Goal: Task Accomplishment & Management: Use online tool/utility

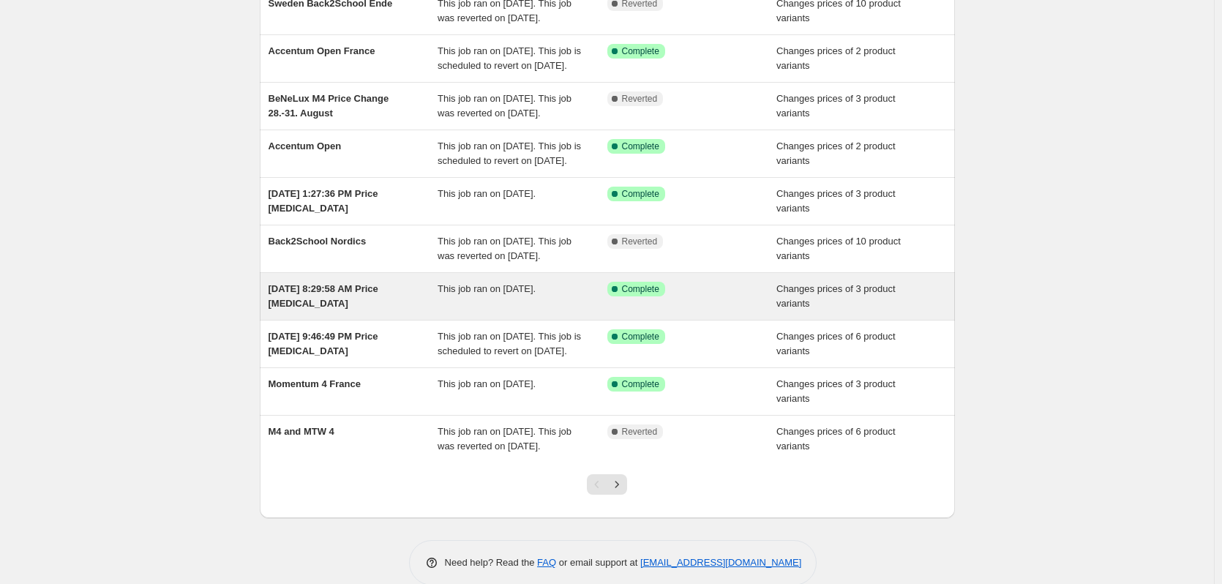
scroll to position [220, 0]
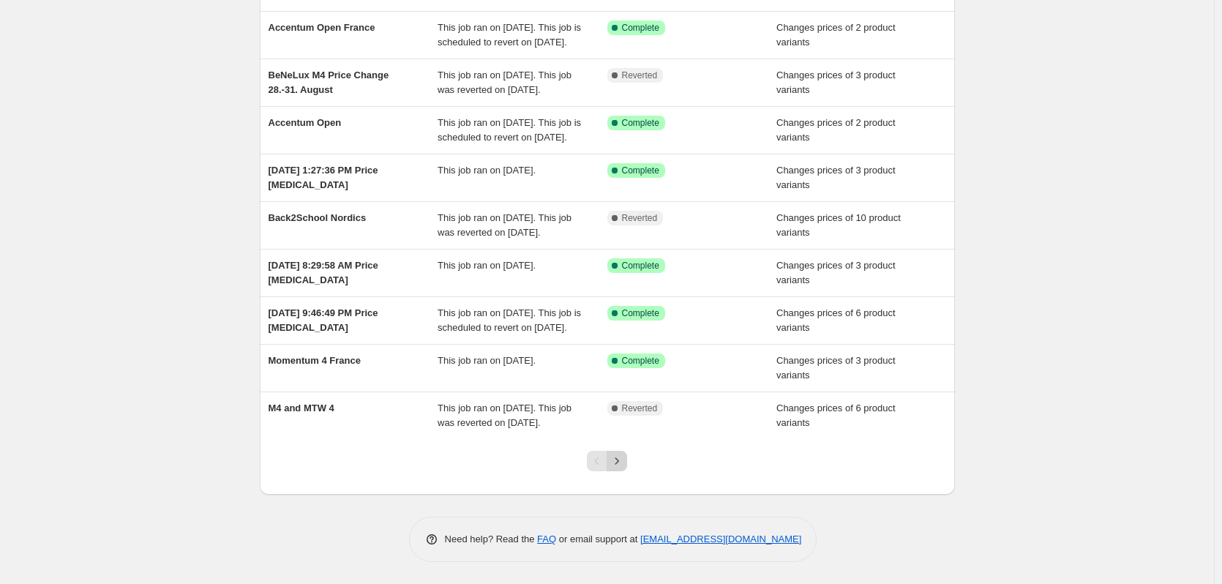
click at [623, 468] on icon "Next" at bounding box center [617, 461] width 15 height 15
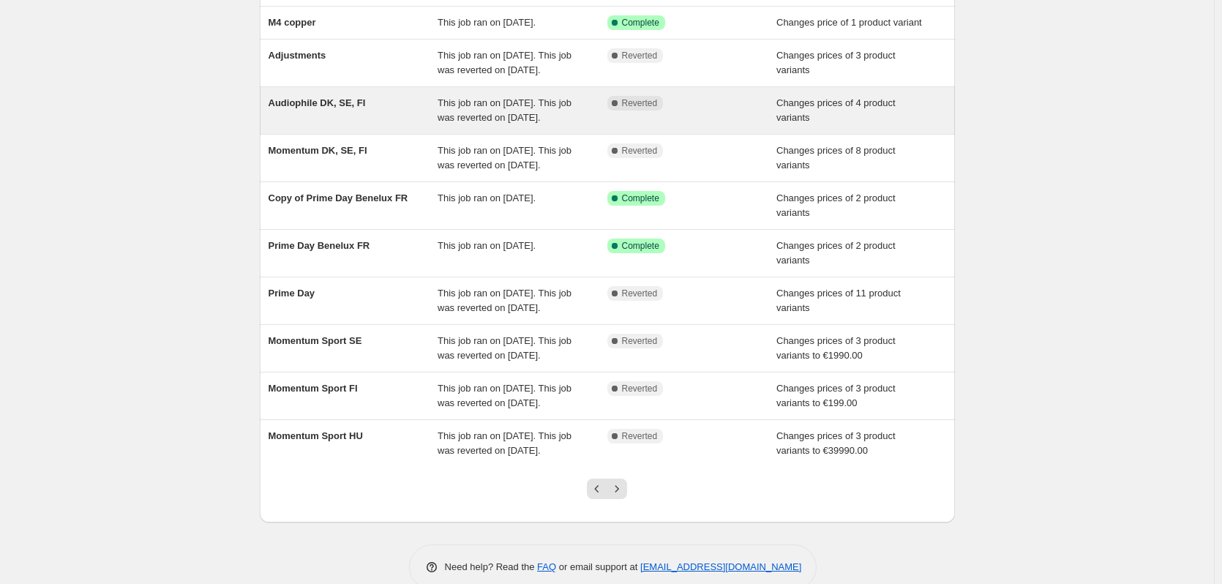
scroll to position [146, 0]
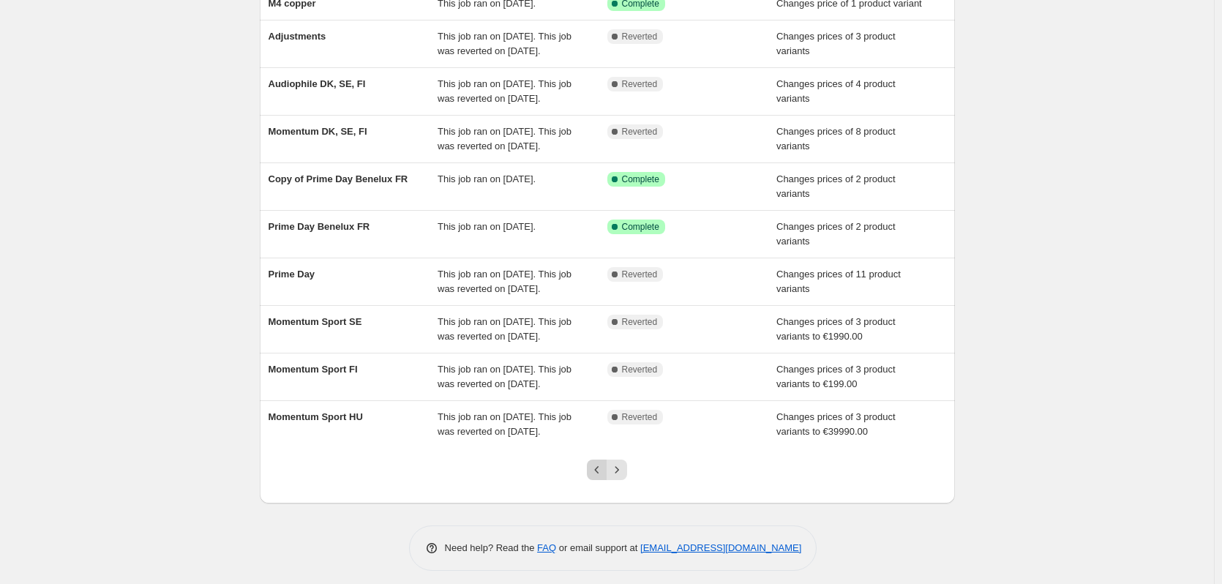
click at [595, 480] on button "Previous" at bounding box center [597, 470] width 20 height 20
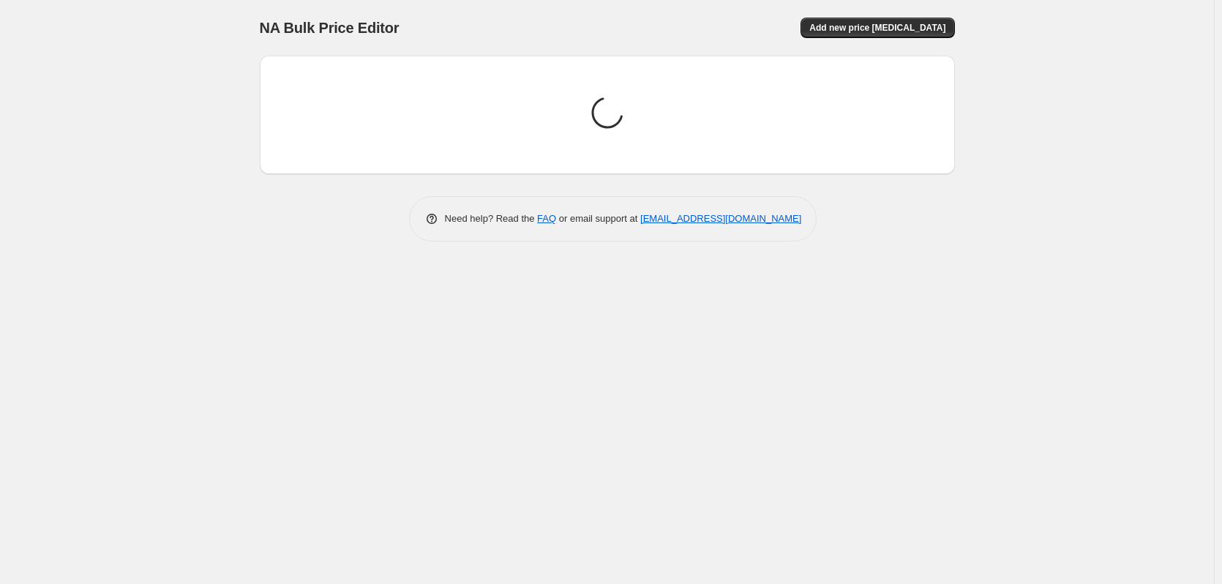
scroll to position [0, 0]
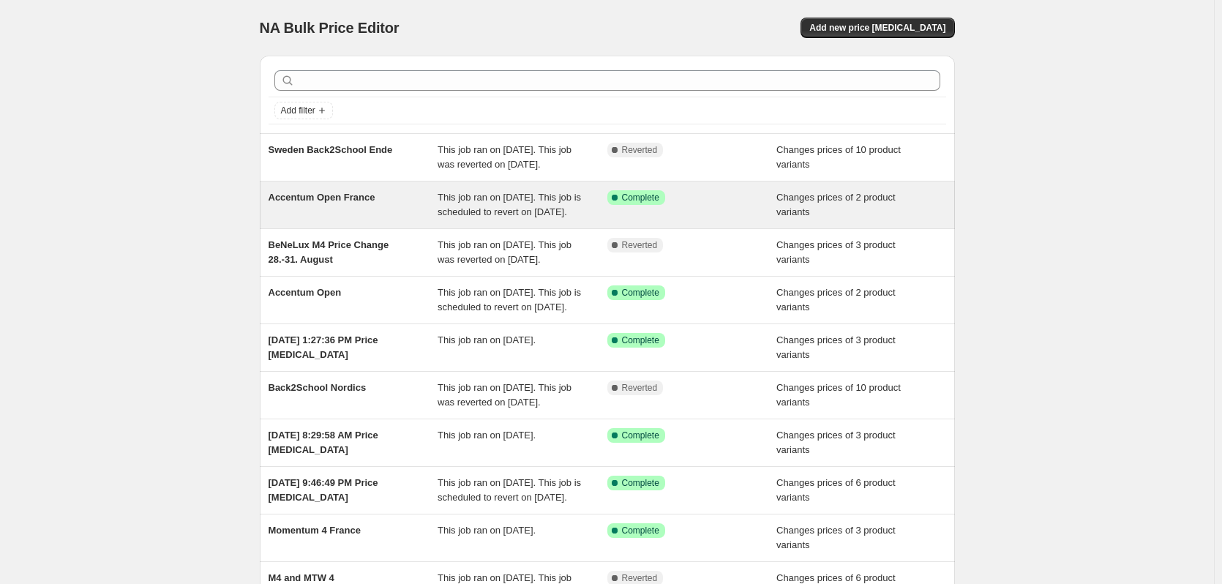
click at [372, 220] on div "Accentum Open France" at bounding box center [354, 204] width 170 height 29
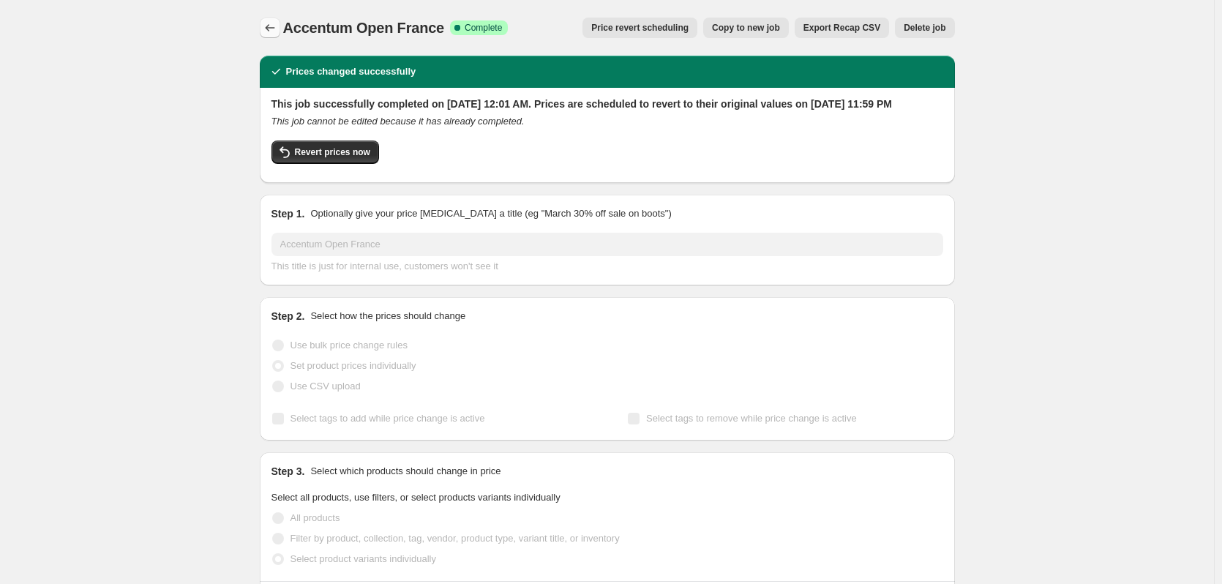
click at [280, 36] on button "Price change jobs" at bounding box center [270, 28] width 20 height 20
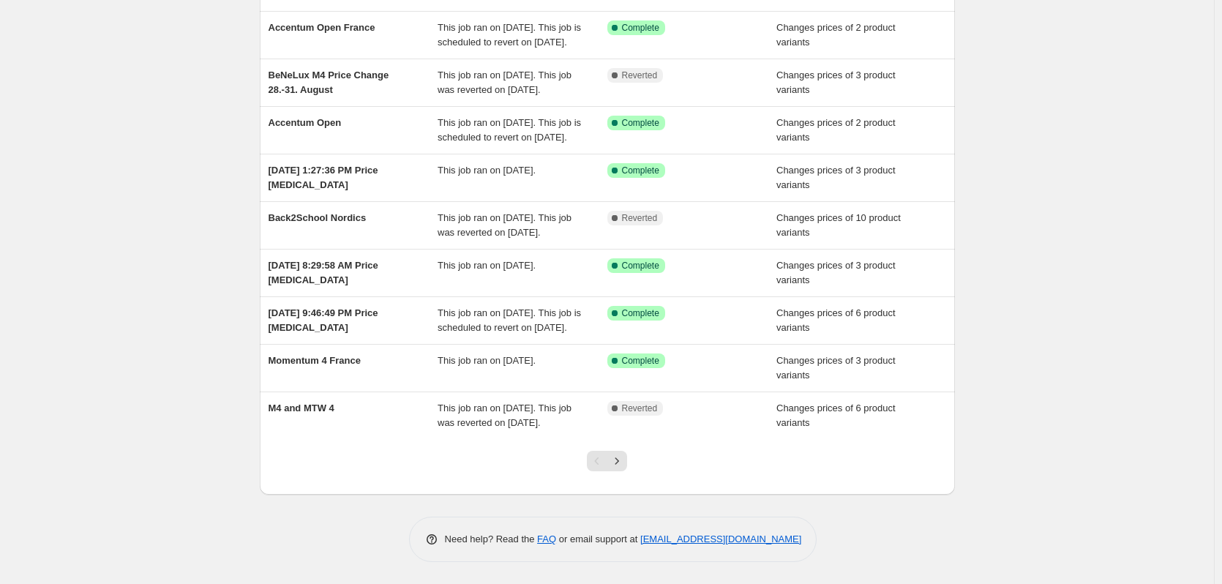
scroll to position [272, 0]
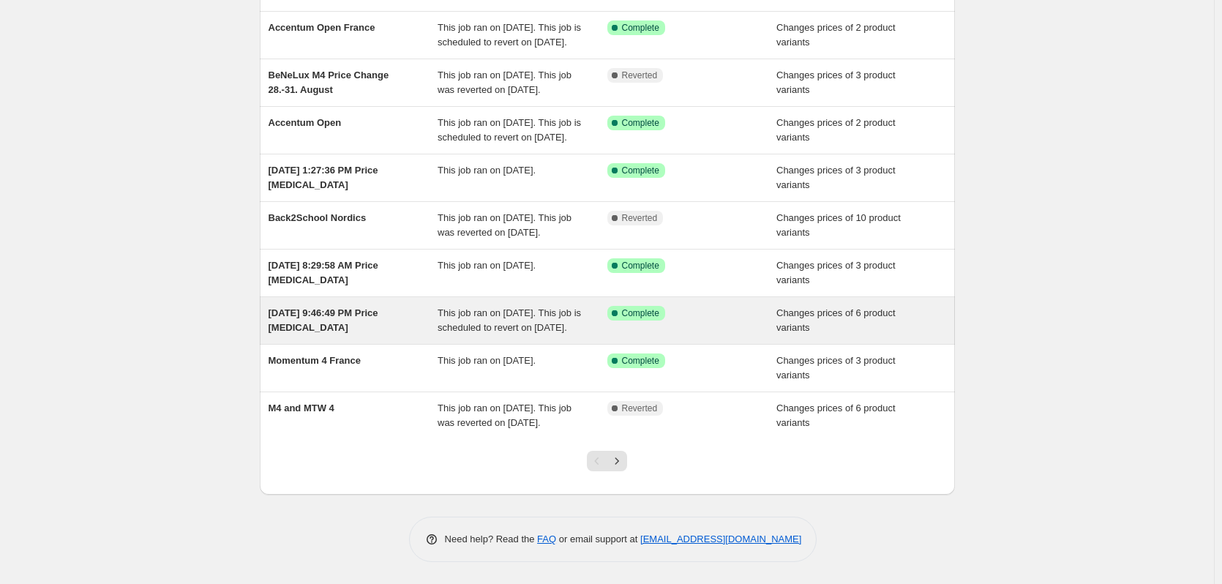
click at [421, 306] on div "Jul 31, 2025, 9:46:49 PM Price change job" at bounding box center [354, 320] width 170 height 29
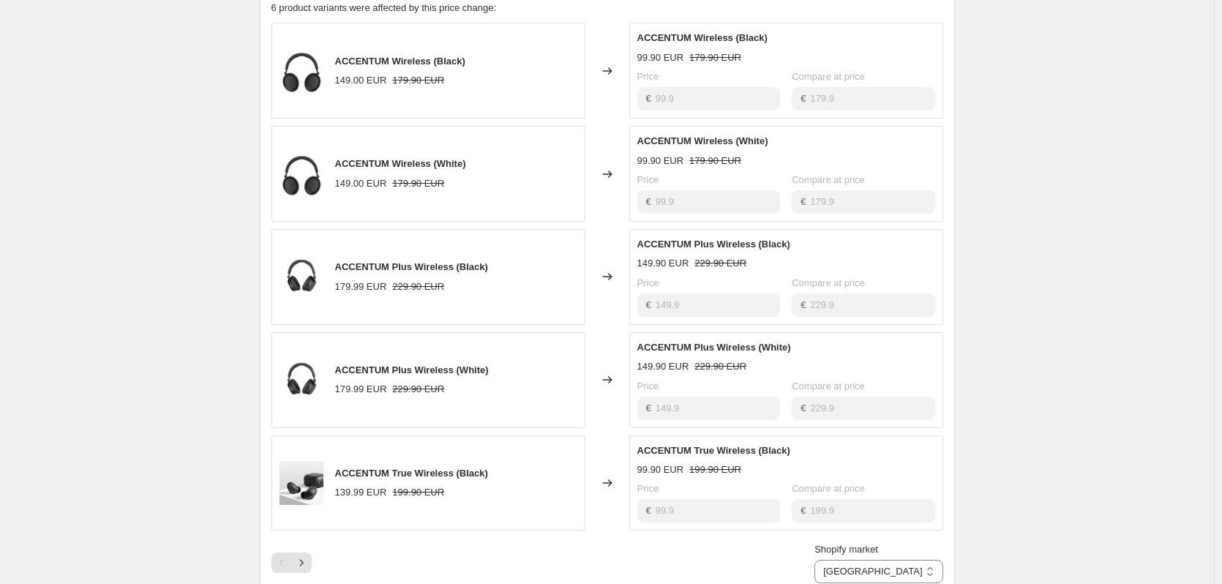
scroll to position [951, 0]
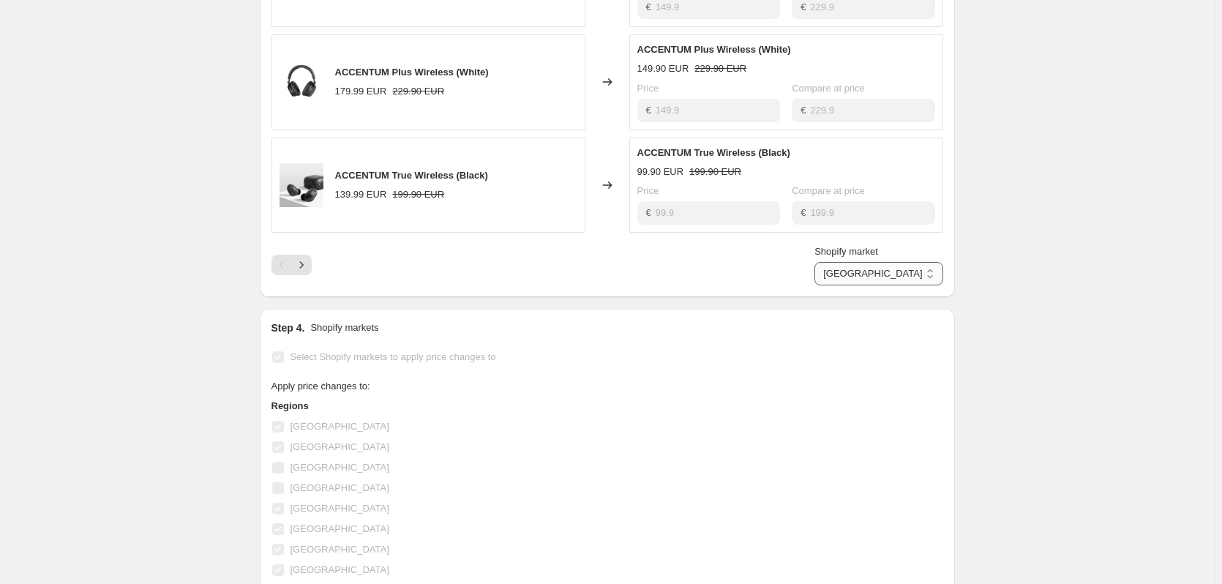
click at [922, 285] on select "Austria Belgium France Germany Hungary Ireland Italy Luxembourg Netherlands Por…" at bounding box center [878, 273] width 128 height 23
click at [882, 285] on select "Austria Belgium France Germany Hungary Ireland Italy Luxembourg Netherlands Por…" at bounding box center [878, 273] width 128 height 23
click at [905, 285] on select "Austria Belgium France Germany Hungary Ireland Italy Luxembourg Netherlands Por…" at bounding box center [878, 273] width 128 height 23
select select "6095042"
click at [882, 285] on select "Austria Belgium France Germany Hungary Ireland Italy Luxembourg Netherlands Por…" at bounding box center [878, 273] width 128 height 23
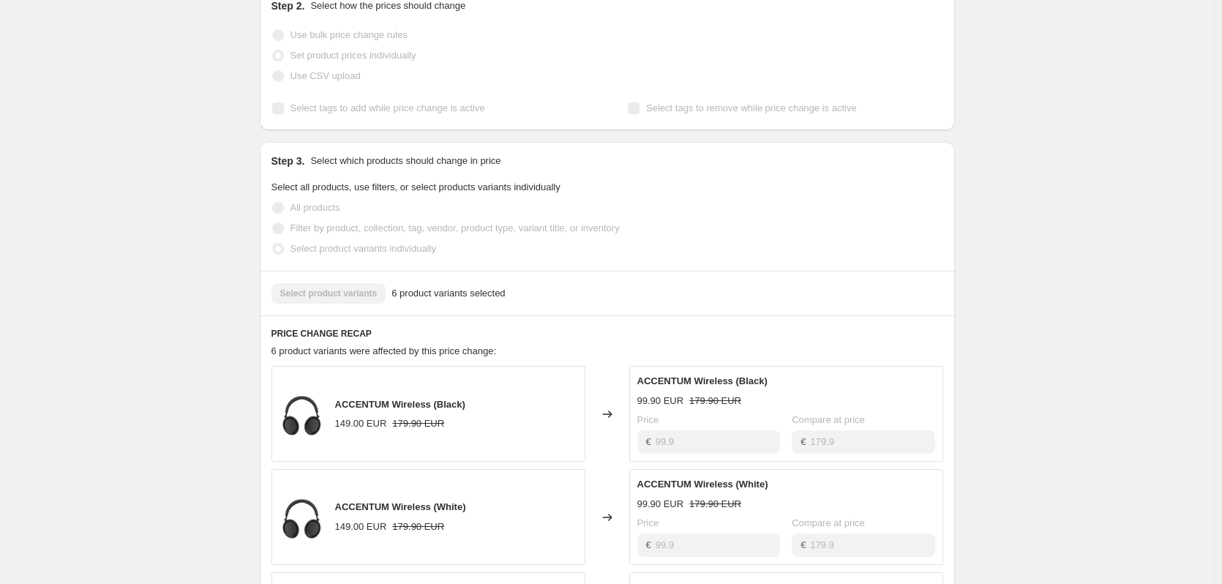
scroll to position [0, 0]
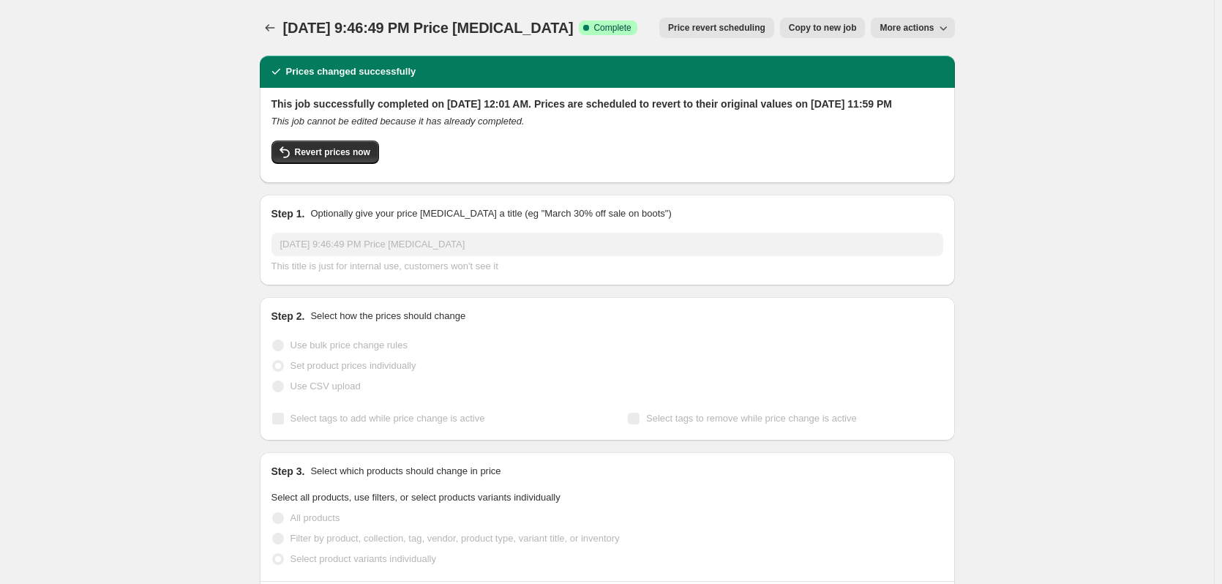
click at [698, 32] on span "Price revert scheduling" at bounding box center [716, 28] width 97 height 12
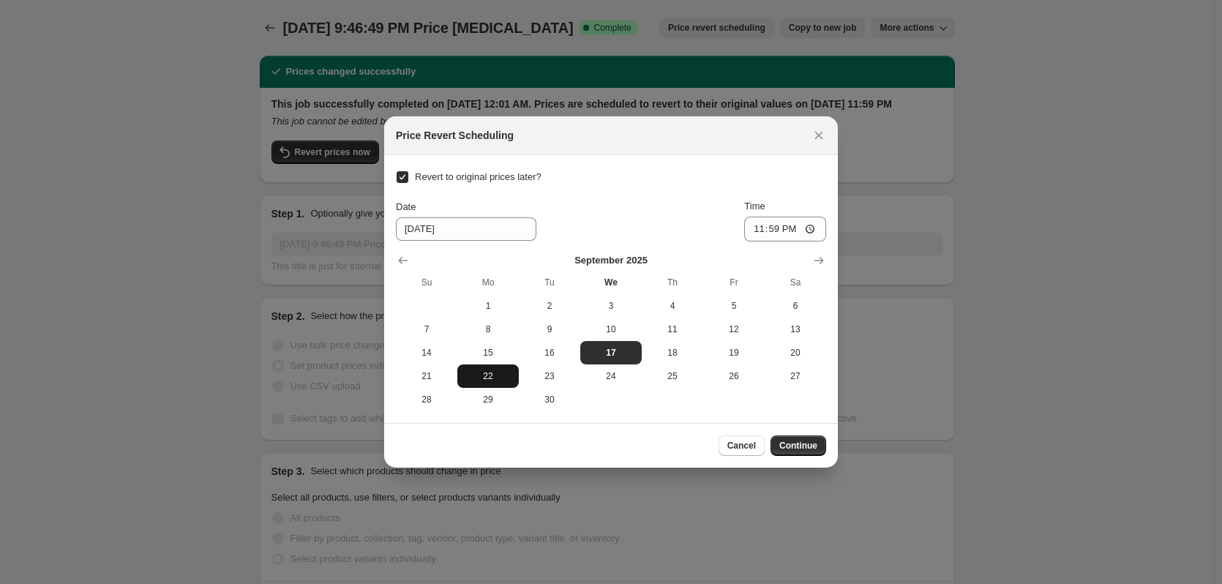
click at [490, 380] on span "22" at bounding box center [488, 376] width 50 height 12
type input "9/22/2025"
click at [816, 448] on span "Continue" at bounding box center [798, 446] width 38 height 12
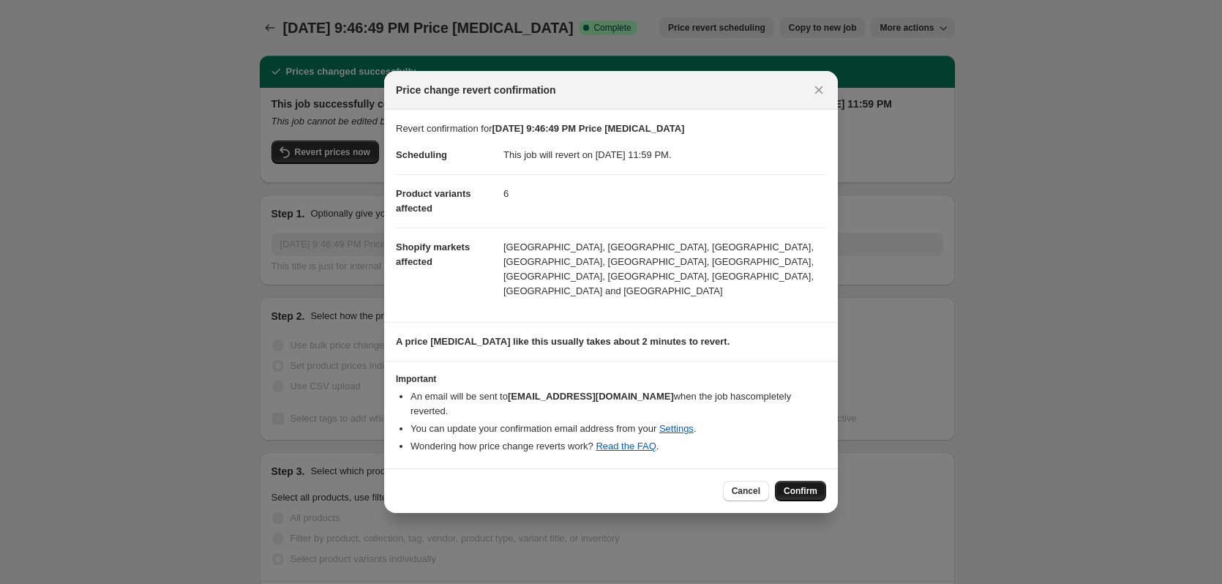
click at [789, 485] on span "Confirm" at bounding box center [801, 491] width 34 height 12
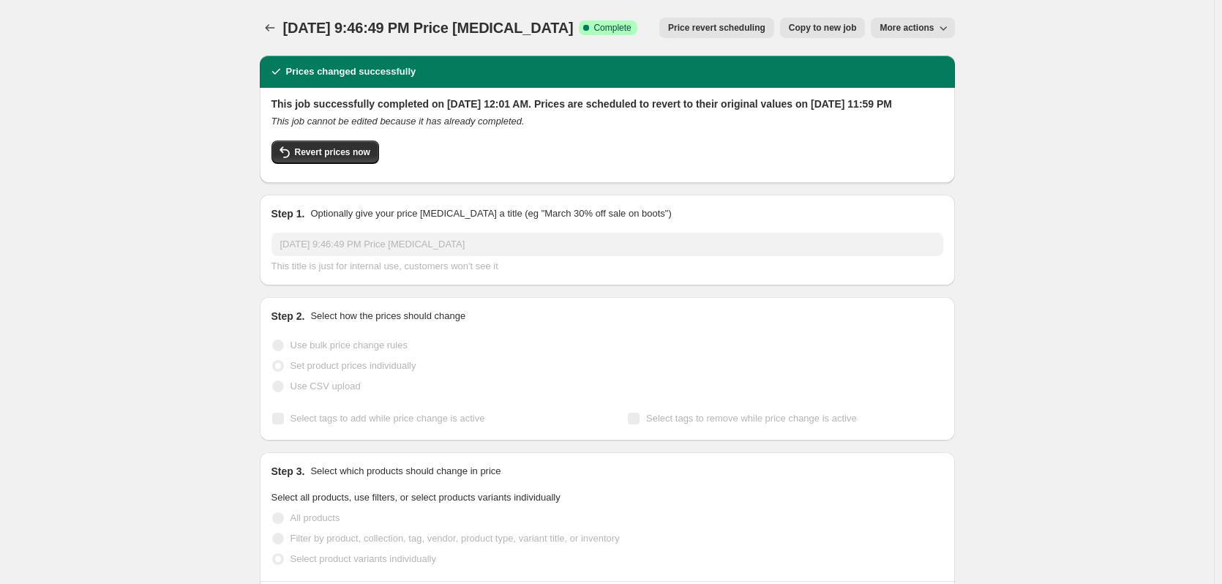
click at [461, 20] on span "Jul 31, 2025, 9:46:49 PM Price change job" at bounding box center [428, 28] width 290 height 16
click at [435, 23] on span "Jul 31, 2025, 9:46:49 PM Price change job" at bounding box center [428, 28] width 290 height 16
click at [929, 24] on span "More actions" at bounding box center [907, 28] width 54 height 12
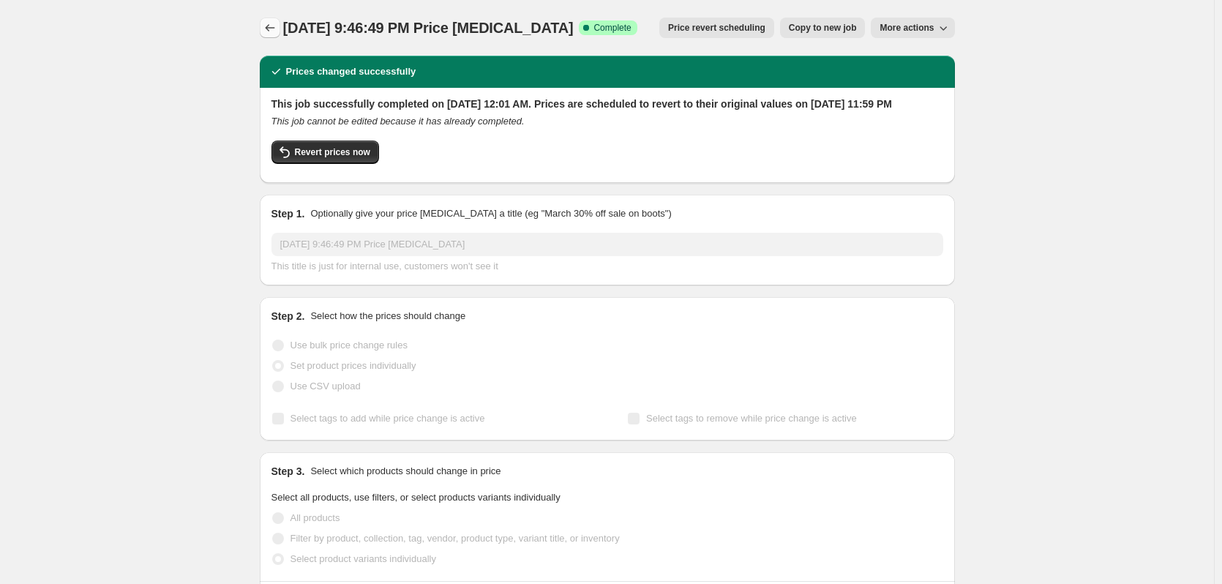
click at [269, 31] on icon "Price change jobs" at bounding box center [270, 27] width 15 height 15
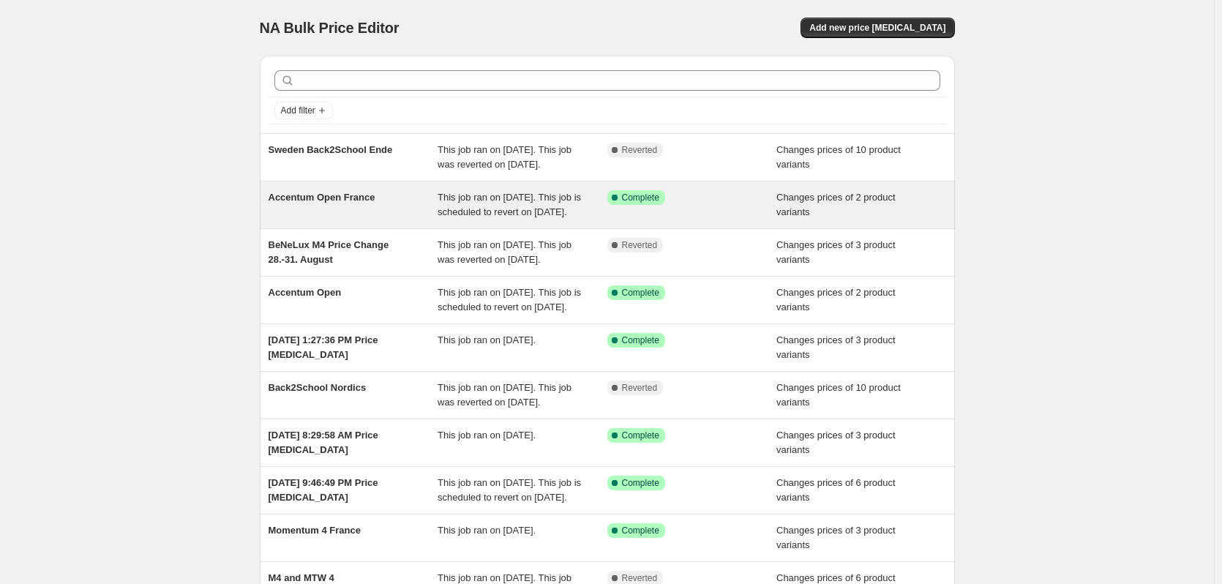
click at [388, 220] on div "Accentum Open France" at bounding box center [354, 204] width 170 height 29
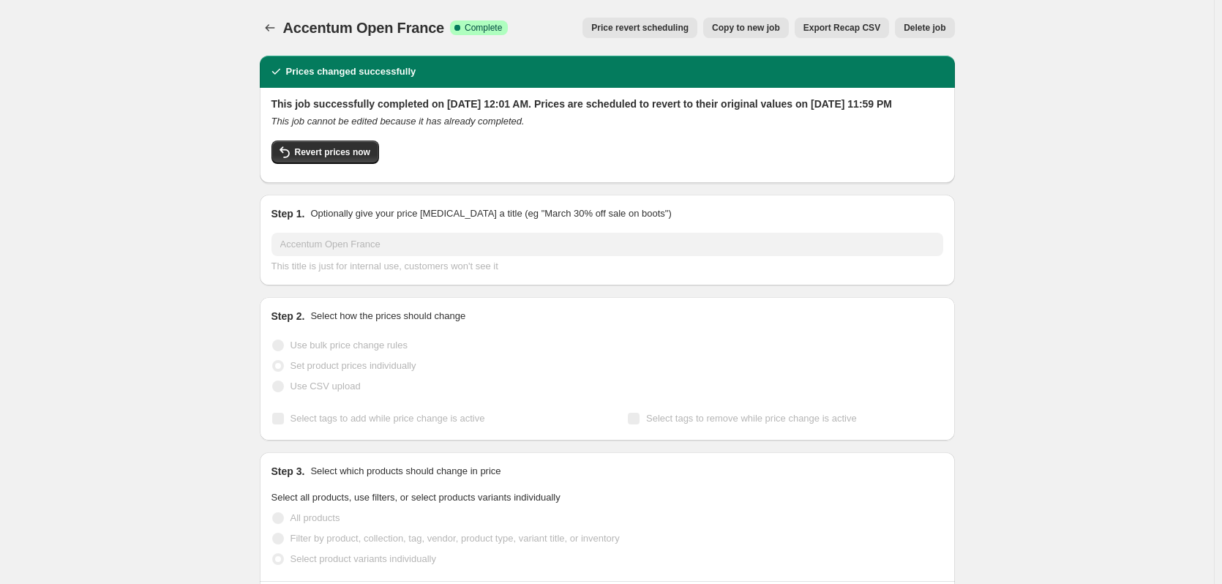
click at [659, 25] on span "Price revert scheduling" at bounding box center [639, 28] width 97 height 12
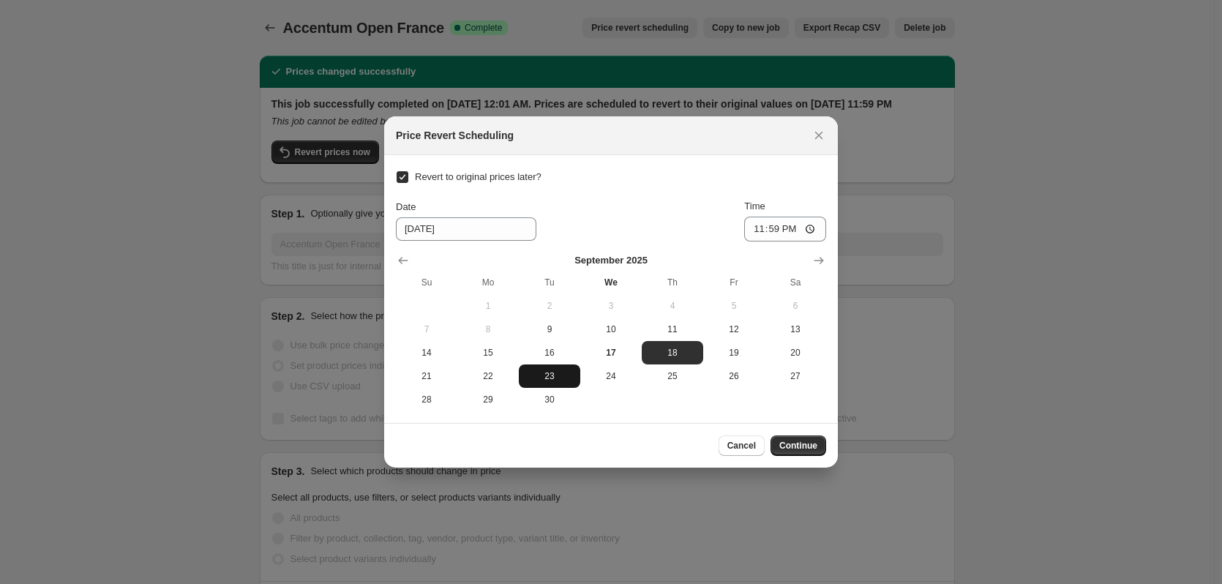
click at [544, 370] on button "23" at bounding box center [549, 375] width 61 height 23
type input "9/23/2025"
click at [787, 438] on button "Continue" at bounding box center [798, 445] width 56 height 20
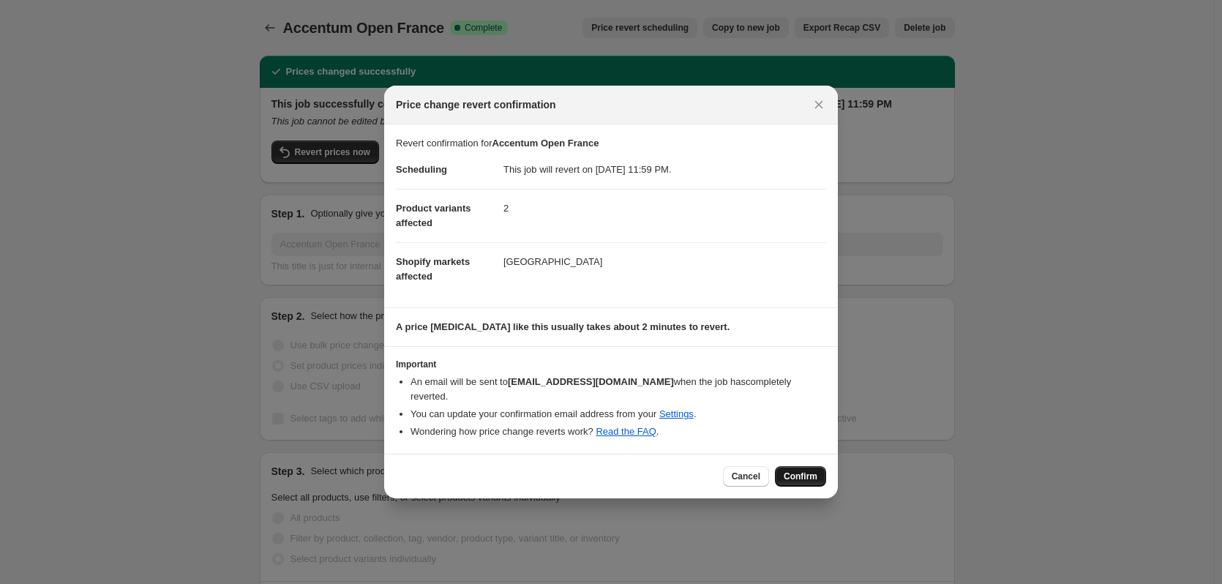
click at [811, 473] on span "Confirm" at bounding box center [801, 476] width 34 height 12
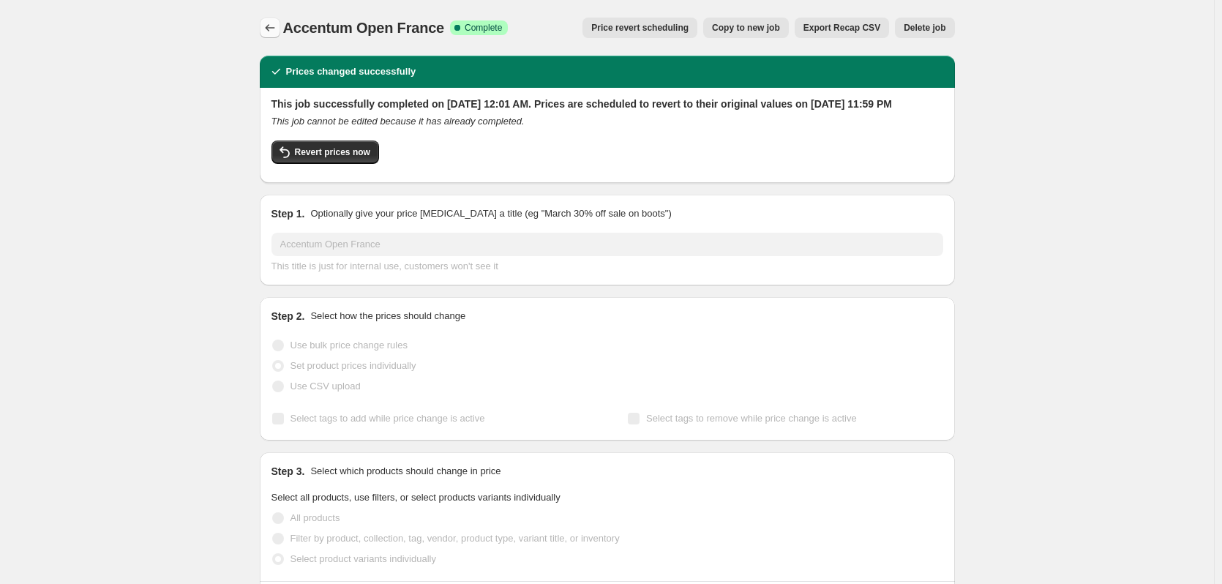
click at [277, 26] on icon "Price change jobs" at bounding box center [270, 27] width 15 height 15
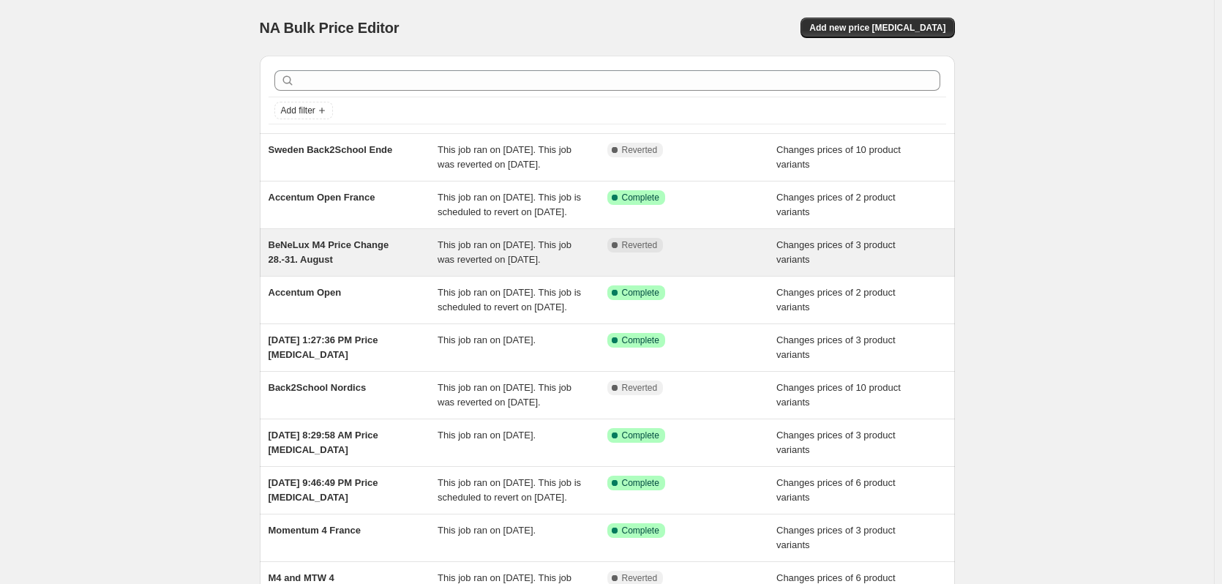
scroll to position [73, 0]
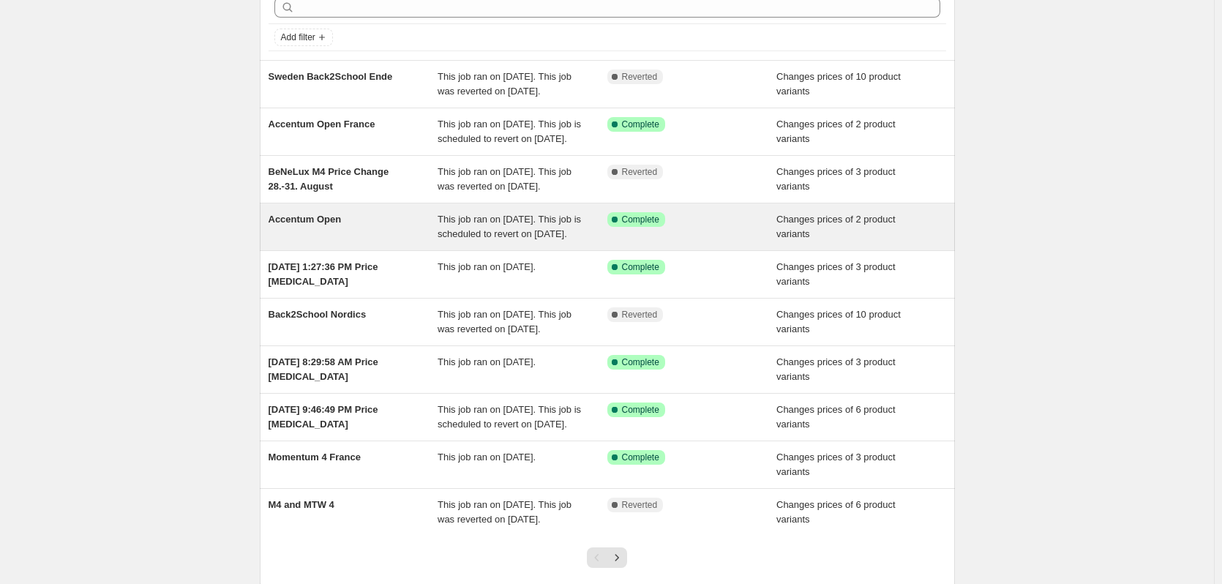
click at [371, 241] on div "Accentum Open" at bounding box center [354, 226] width 170 height 29
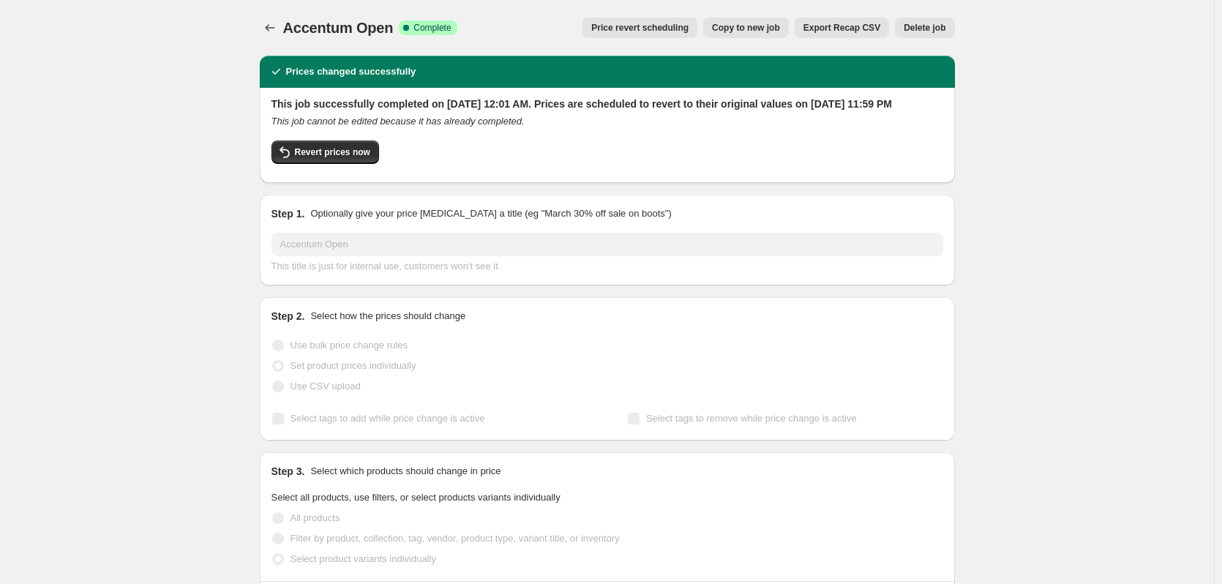
click at [678, 27] on span "Price revert scheduling" at bounding box center [639, 28] width 97 height 12
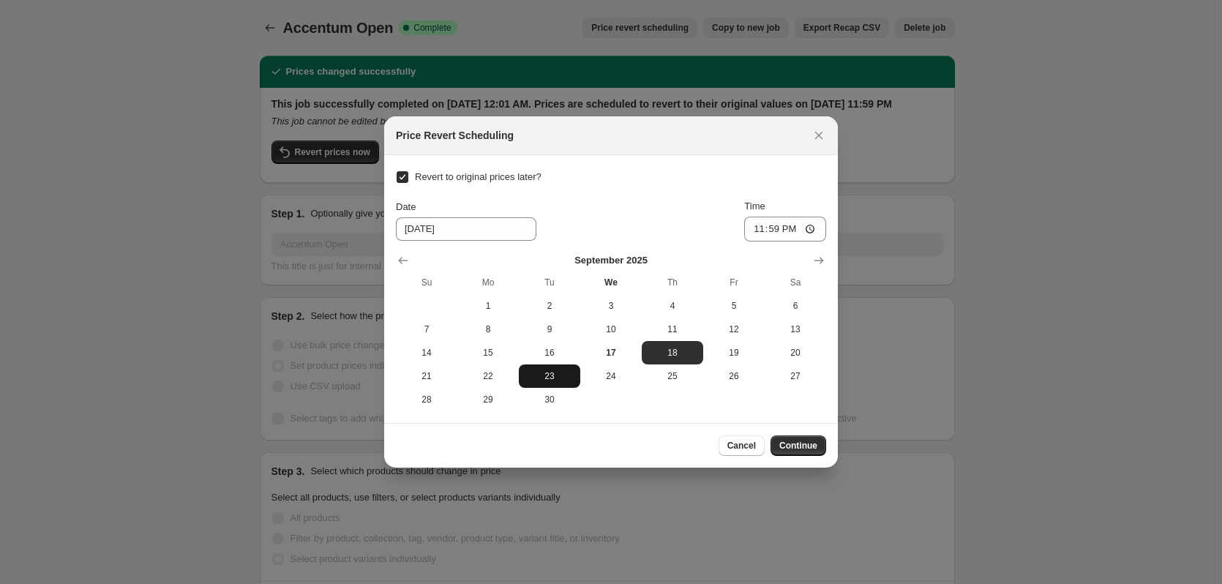
click at [533, 377] on span "23" at bounding box center [550, 376] width 50 height 12
type input "9/23/2025"
click at [795, 437] on button "Continue" at bounding box center [798, 445] width 56 height 20
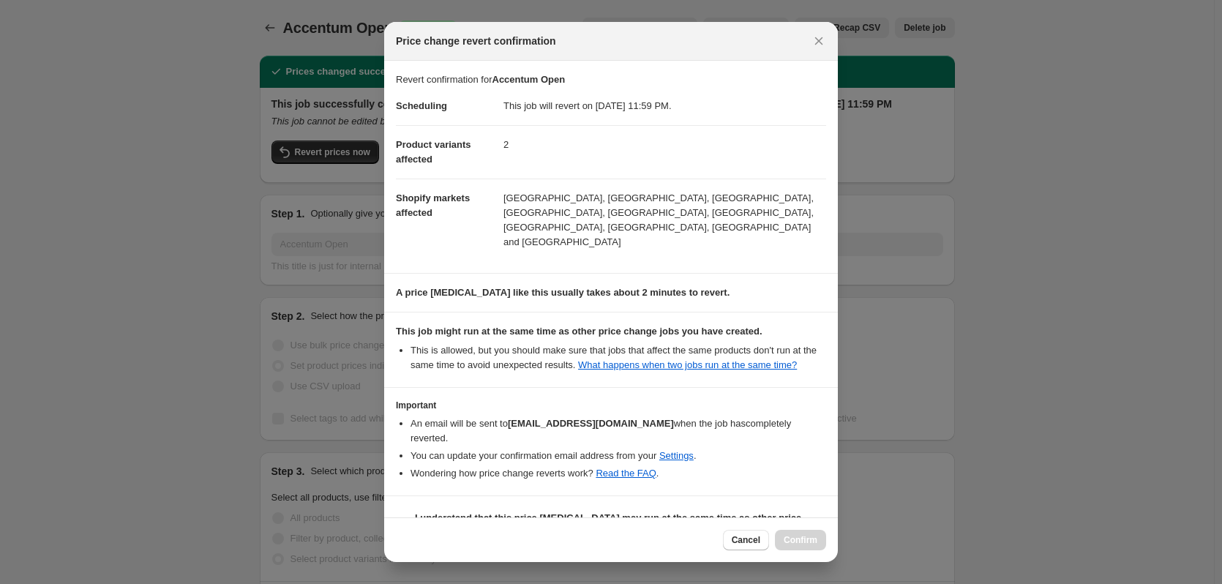
click at [493, 512] on b "I understand that this price change job may run at the same time as other price…" at bounding box center [608, 525] width 386 height 26
click at [408, 520] on input "I understand that this price change job may run at the same time as other price…" at bounding box center [403, 526] width 12 height 12
checkbox input "true"
click at [800, 546] on button "Confirm" at bounding box center [800, 540] width 51 height 20
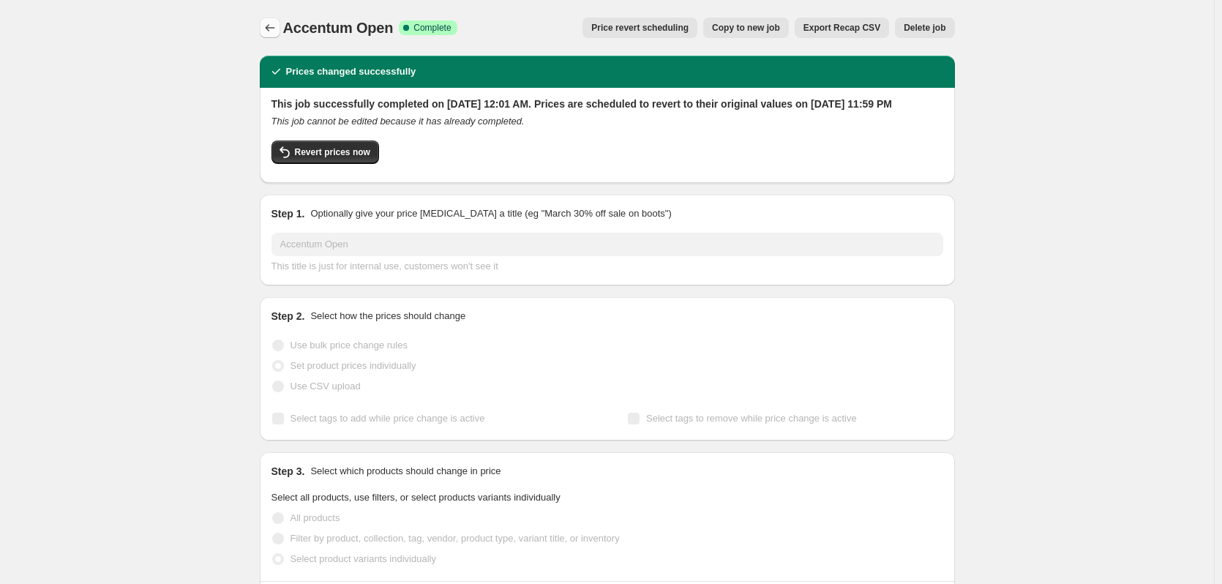
click at [269, 26] on icon "Price change jobs" at bounding box center [270, 27] width 15 height 15
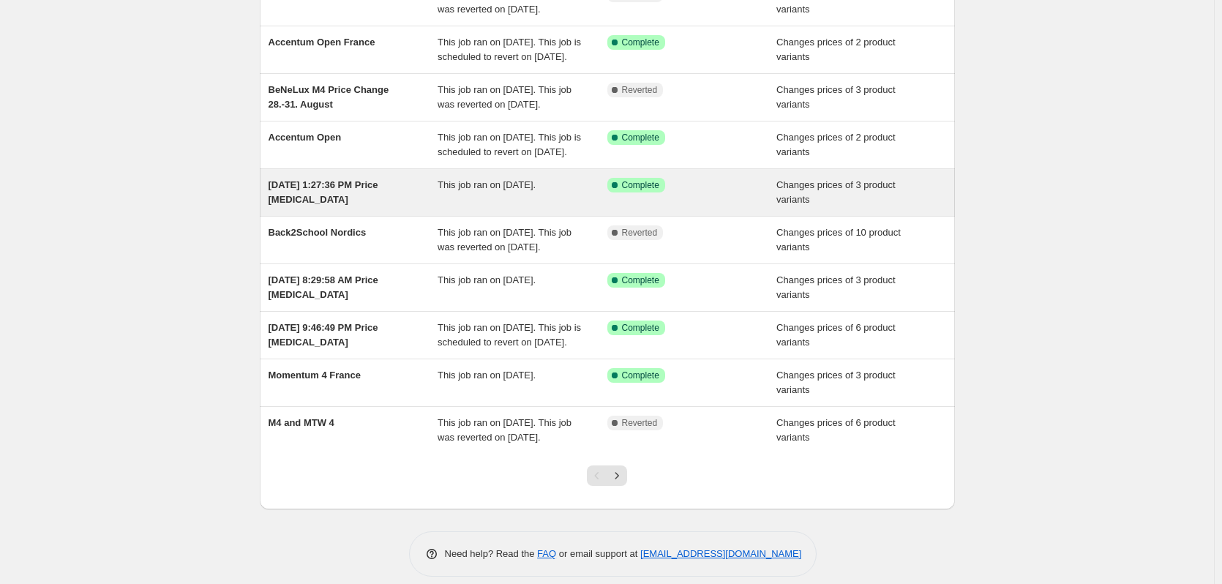
scroll to position [220, 0]
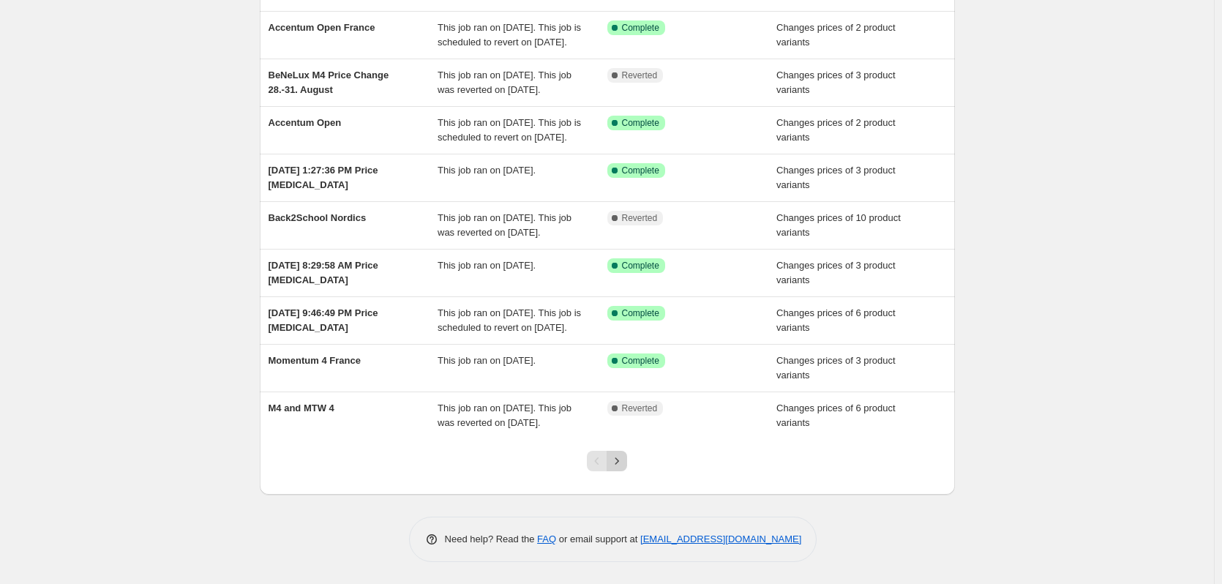
click at [621, 468] on icon "Next" at bounding box center [617, 461] width 15 height 15
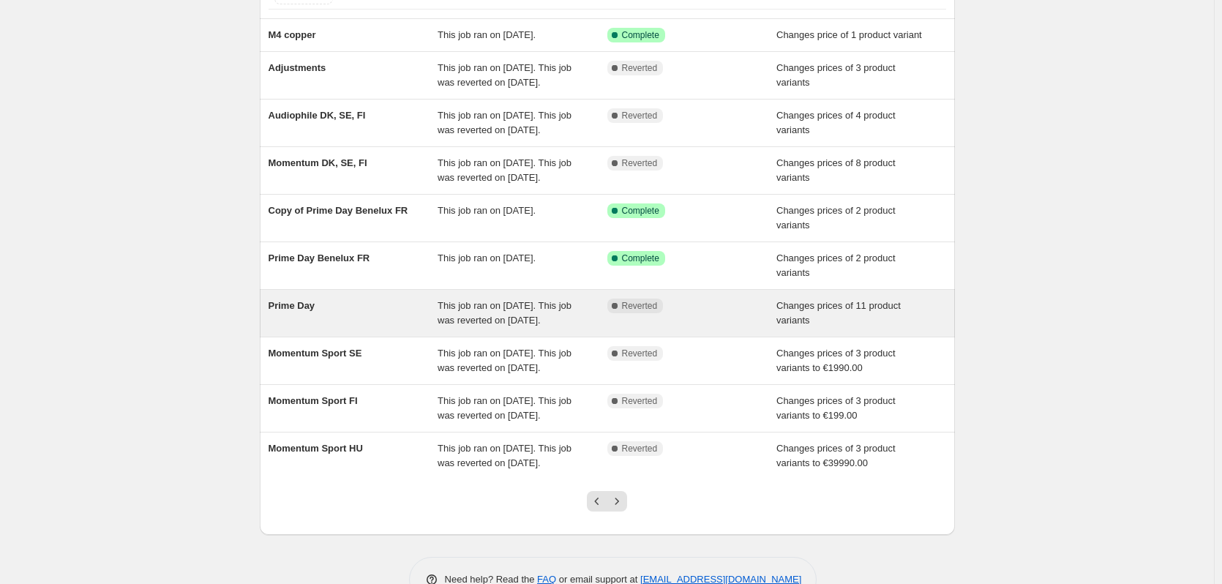
scroll to position [199, 0]
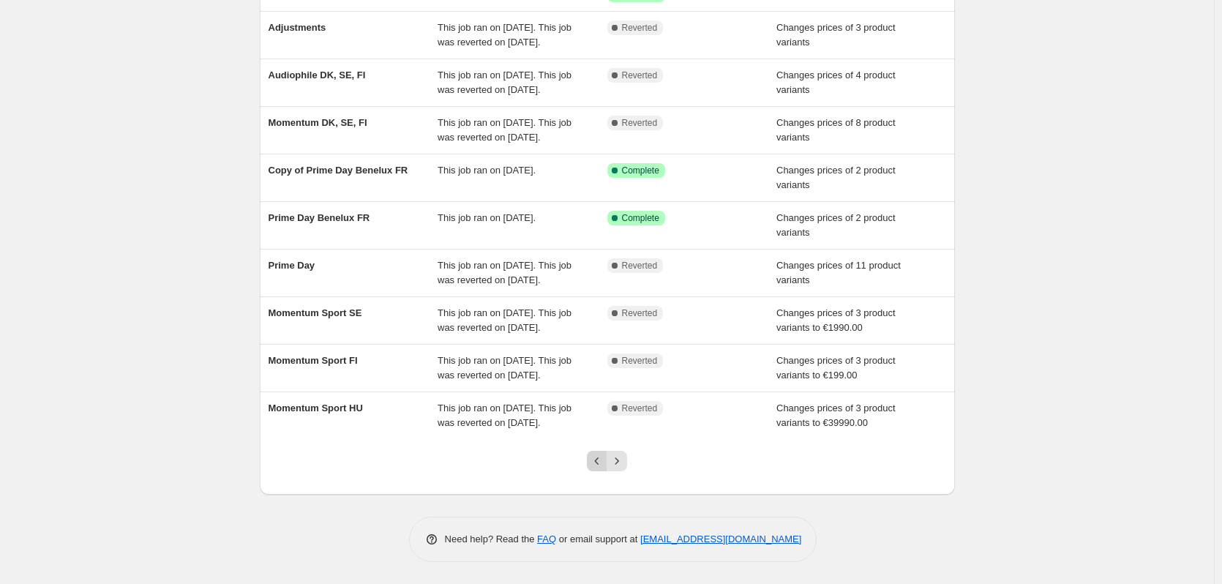
click at [604, 468] on icon "Previous" at bounding box center [597, 461] width 15 height 15
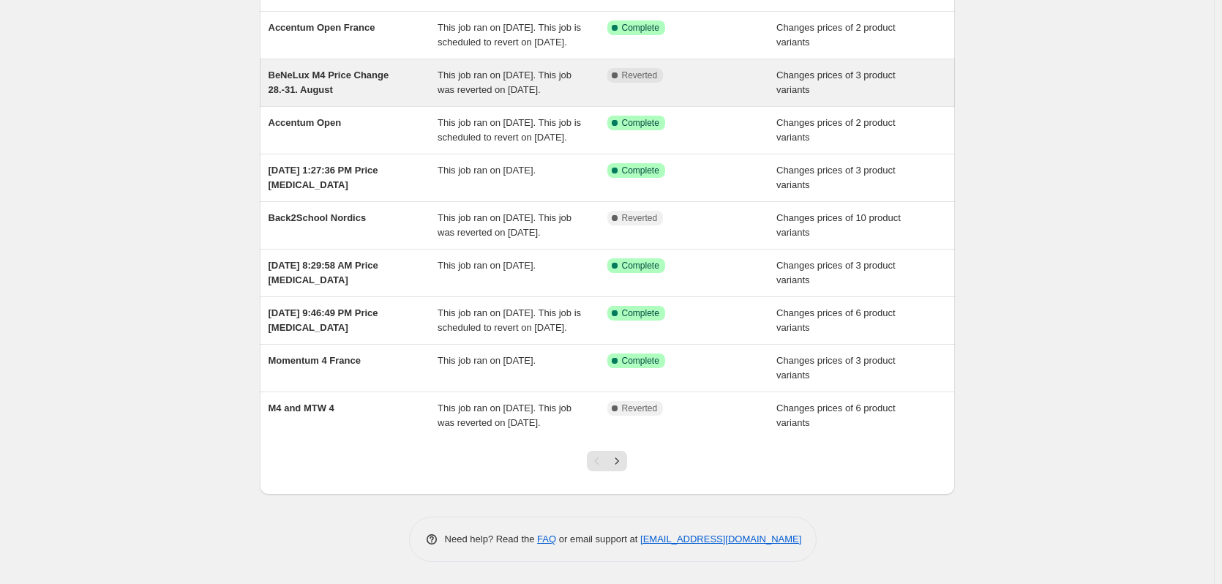
scroll to position [220, 0]
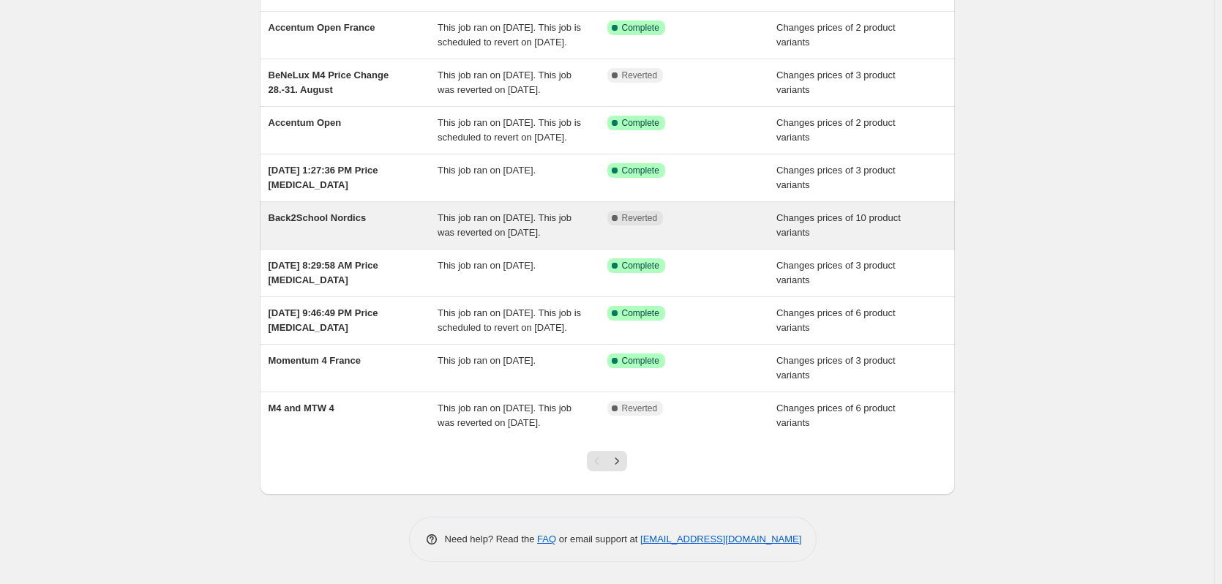
click at [321, 240] on div "Back2School Nordics" at bounding box center [354, 225] width 170 height 29
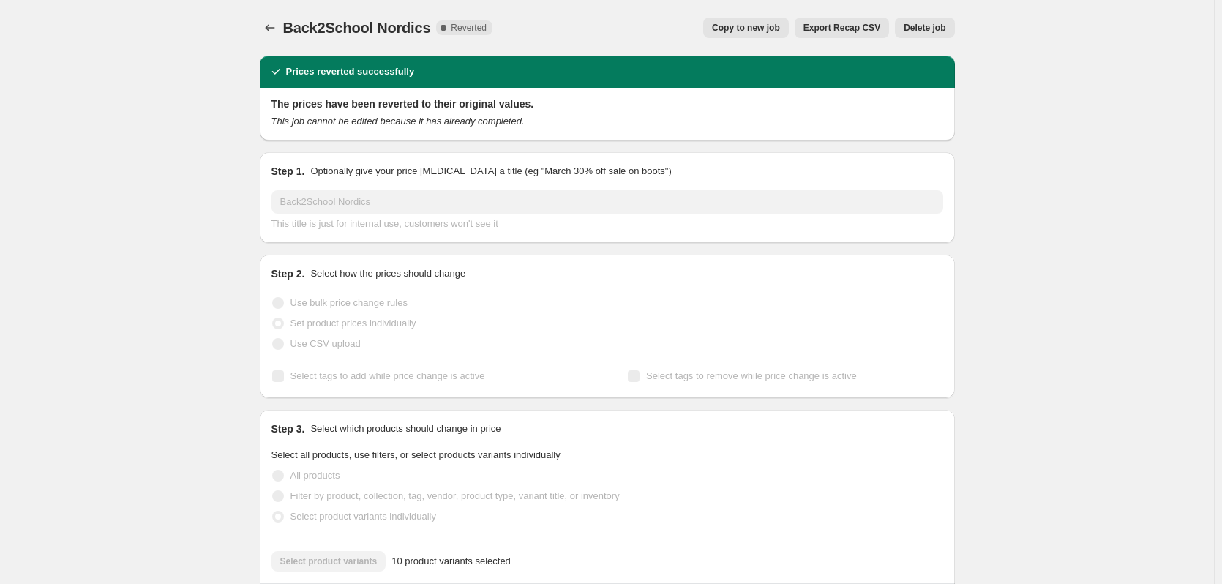
click at [271, 31] on icon "Price change jobs" at bounding box center [270, 27] width 15 height 15
